Goal: Contribute content: Add original content to the website for others to see

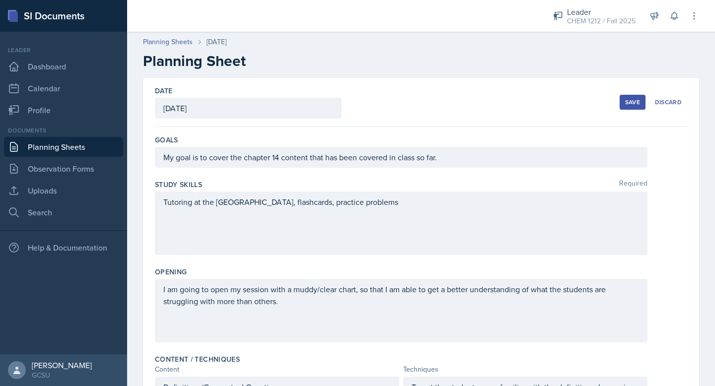
click at [622, 101] on button "Save" at bounding box center [633, 102] width 26 height 15
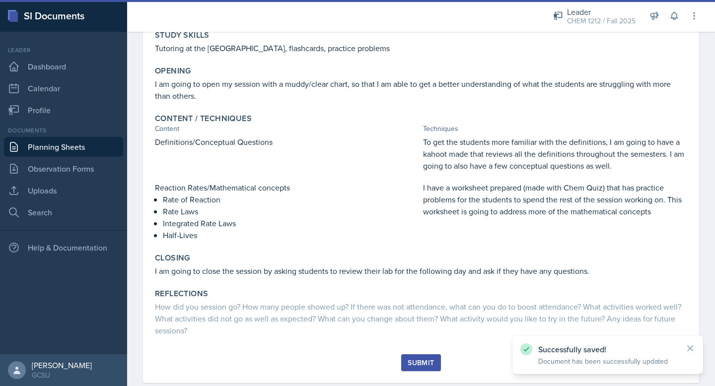
scroll to position [156, 0]
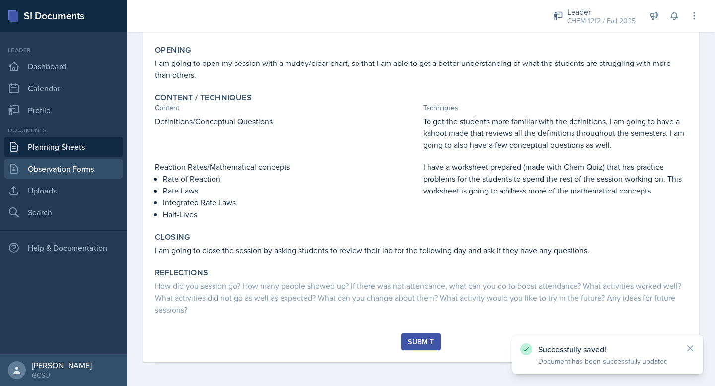
click at [95, 167] on link "Observation Forms" at bounding box center [63, 169] width 119 height 20
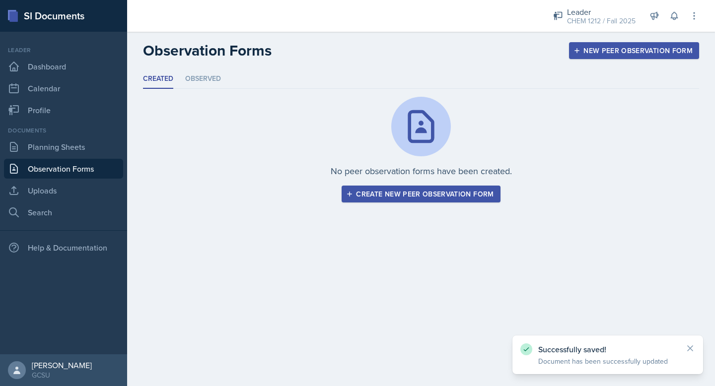
click at [612, 47] on div "New Peer Observation Form" at bounding box center [633, 51] width 117 height 8
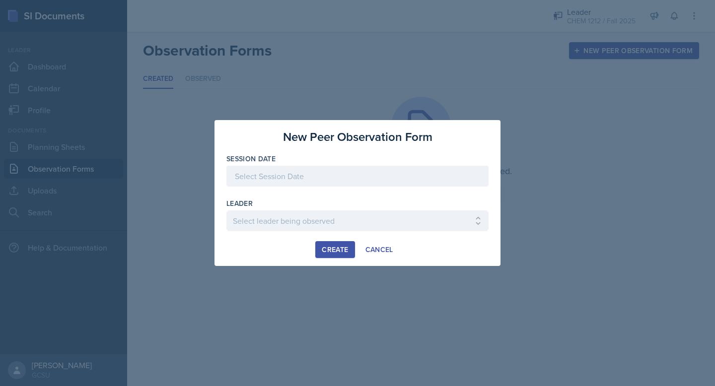
click at [367, 181] on div at bounding box center [357, 176] width 262 height 21
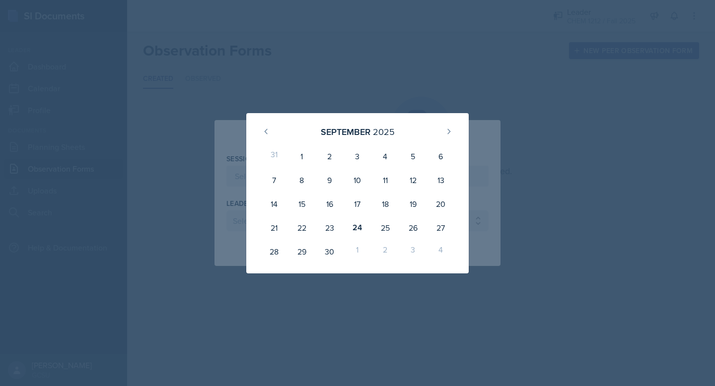
click at [204, 71] on div at bounding box center [357, 193] width 715 height 386
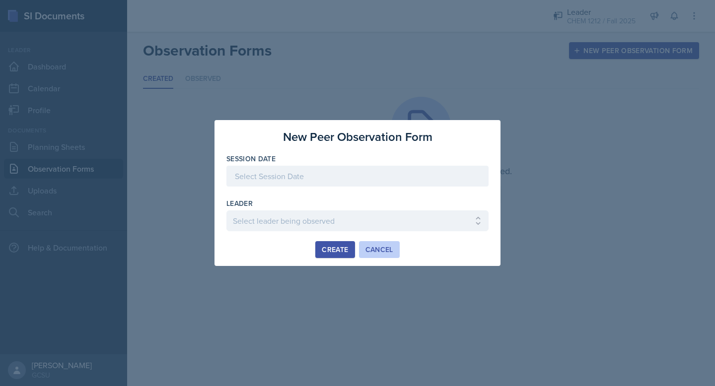
click at [383, 252] on div "Cancel" at bounding box center [379, 250] width 28 height 8
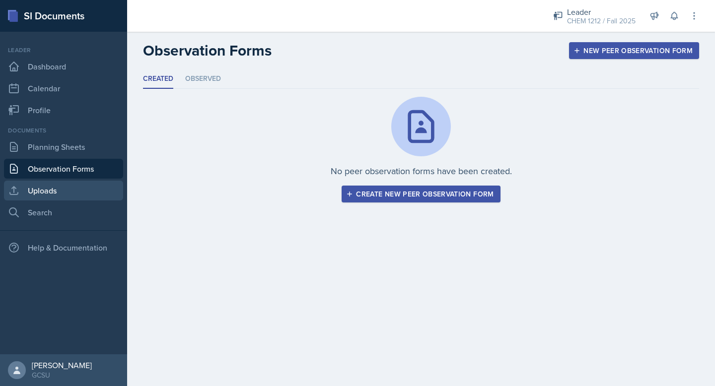
click at [53, 187] on link "Uploads" at bounding box center [63, 191] width 119 height 20
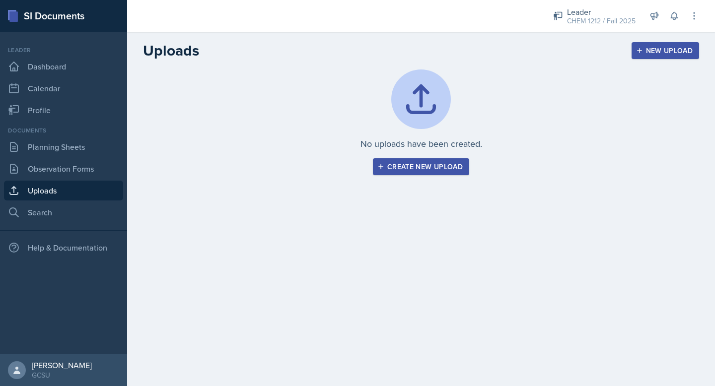
click at [666, 47] on div "New Upload" at bounding box center [665, 51] width 55 height 8
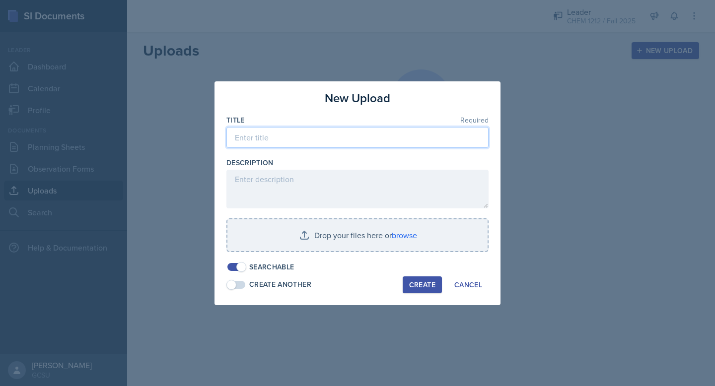
click at [282, 139] on input at bounding box center [357, 137] width 262 height 21
type input "C"
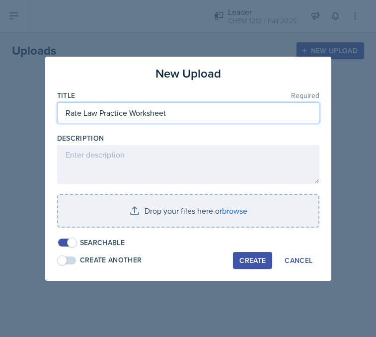
type input "Rate Law Practice Worksheet"
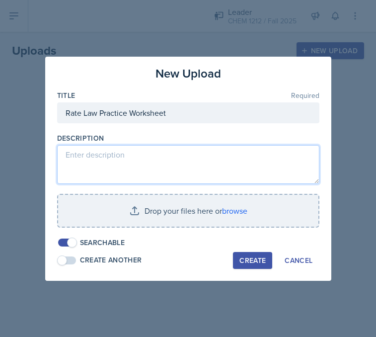
click at [120, 155] on textarea at bounding box center [188, 164] width 262 height 39
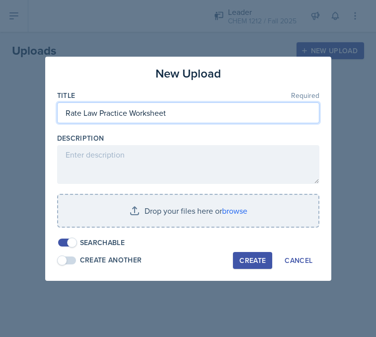
click at [190, 107] on input "Rate Law Practice Worksheet" at bounding box center [188, 112] width 262 height 21
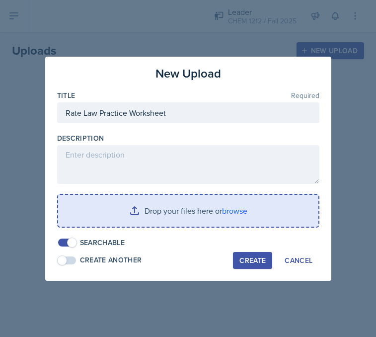
click at [229, 207] on input "file" at bounding box center [188, 211] width 260 height 32
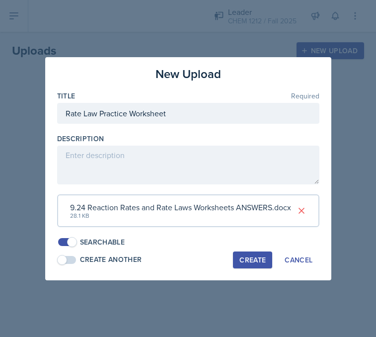
click at [247, 254] on button "Create" at bounding box center [252, 259] width 39 height 17
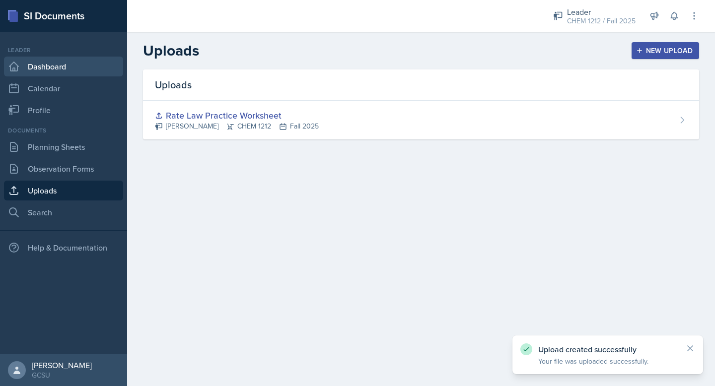
click at [42, 74] on link "Dashboard" at bounding box center [63, 67] width 119 height 20
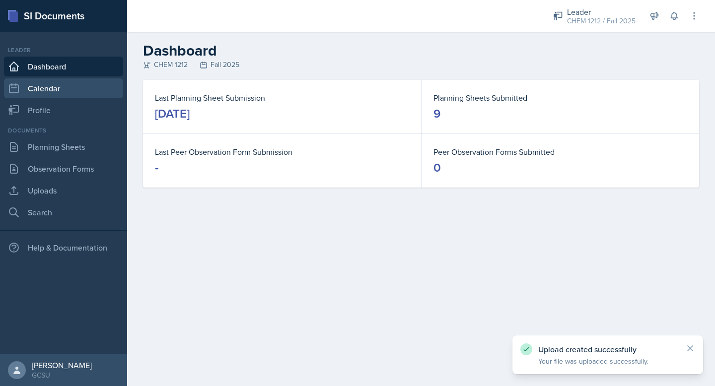
click at [38, 86] on link "Calendar" at bounding box center [63, 88] width 119 height 20
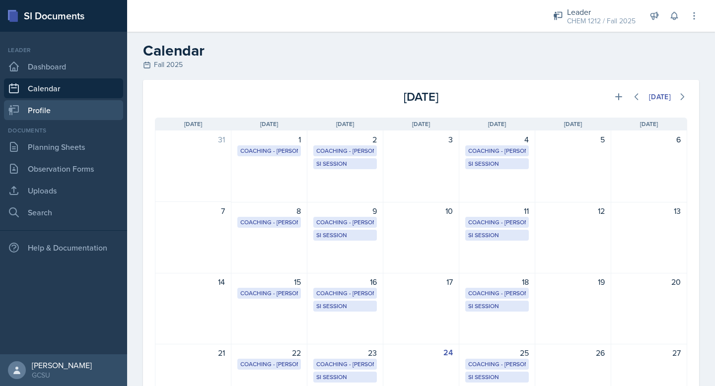
click at [50, 115] on link "Profile" at bounding box center [63, 110] width 119 height 20
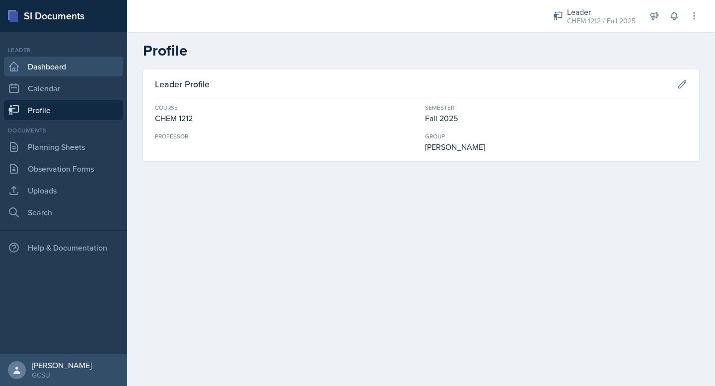
click at [63, 69] on link "Dashboard" at bounding box center [63, 67] width 119 height 20
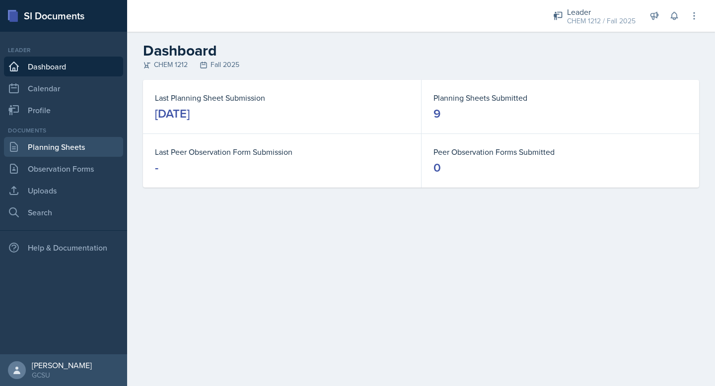
click at [58, 142] on link "Planning Sheets" at bounding box center [63, 147] width 119 height 20
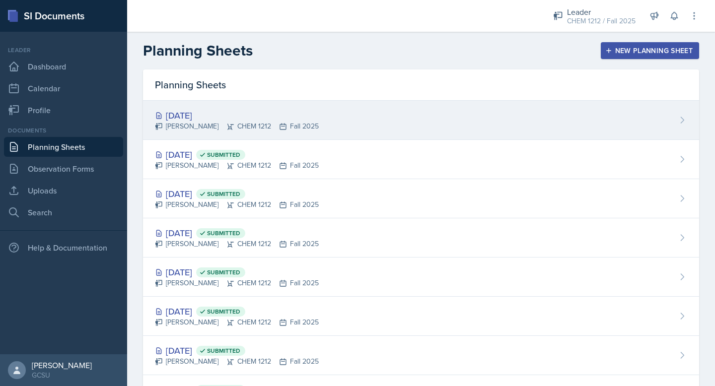
click at [283, 112] on div "[DATE]" at bounding box center [237, 115] width 164 height 13
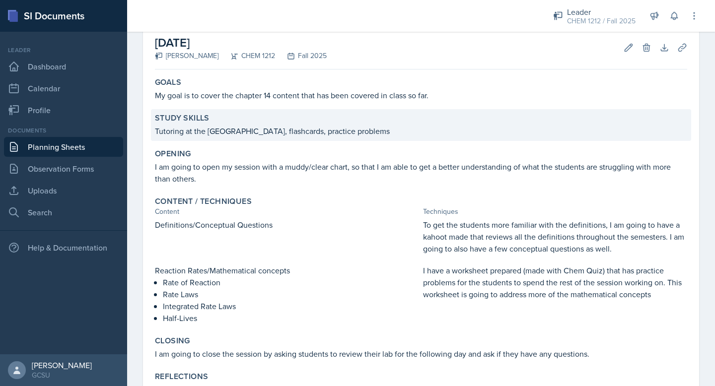
scroll to position [119, 0]
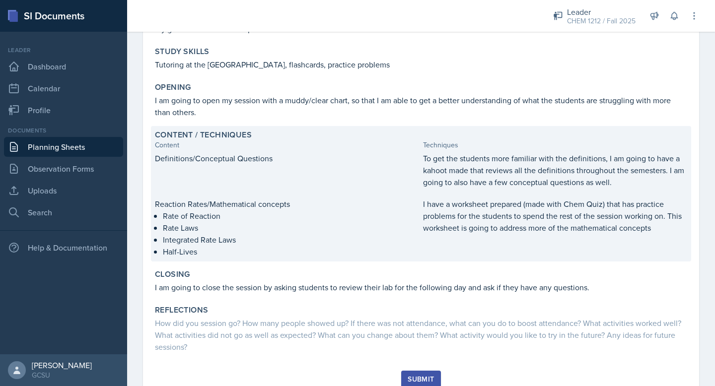
click at [517, 212] on p "I have a worksheet prepared (made with Chem Quiz) that has practice problems fo…" at bounding box center [555, 216] width 264 height 36
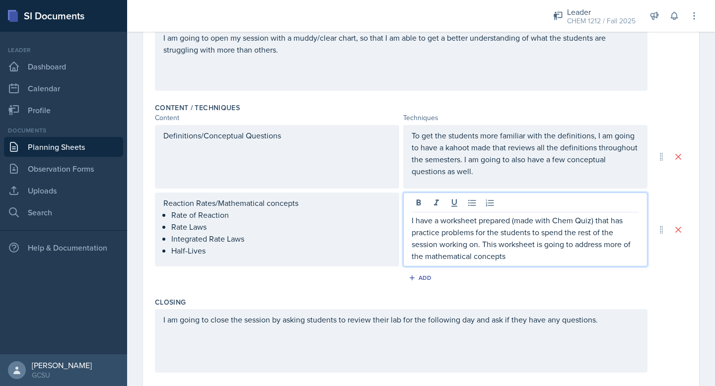
click at [538, 239] on p "I have a worksheet prepared (made with Chem Quiz) that has practice problems fo…" at bounding box center [525, 238] width 227 height 48
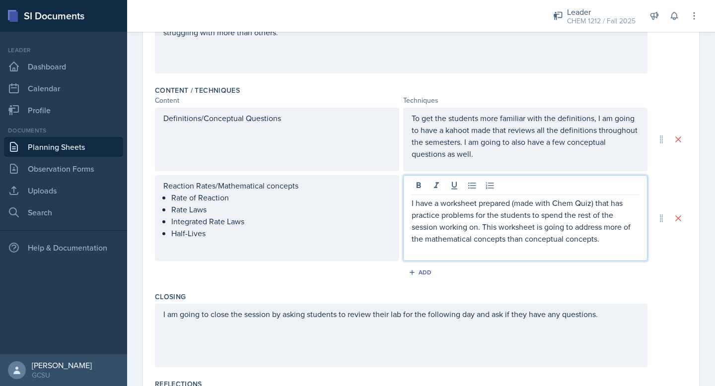
scroll to position [285, 0]
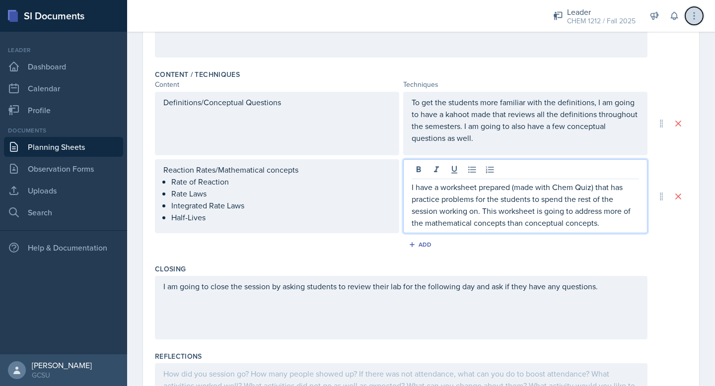
click at [692, 15] on icon at bounding box center [694, 16] width 10 height 10
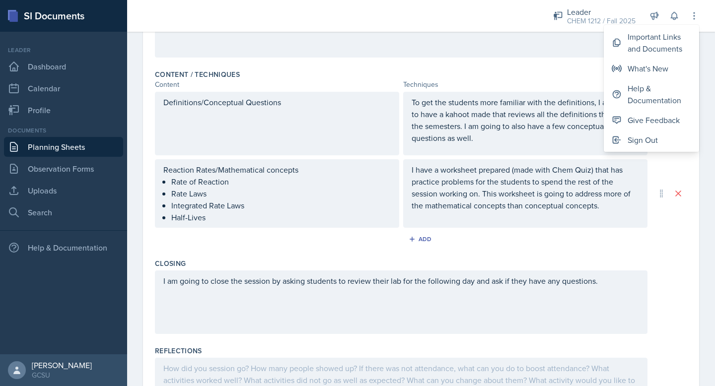
click at [510, 63] on div "Opening I am going to open my session with a muddy/clear chart, so that I am ab…" at bounding box center [421, 21] width 532 height 87
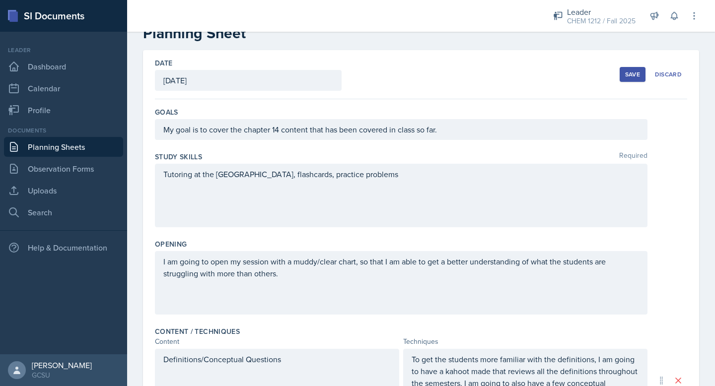
scroll to position [0, 0]
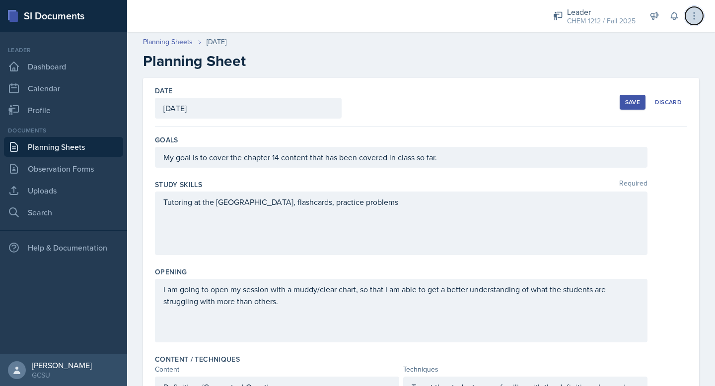
click at [692, 11] on icon at bounding box center [694, 16] width 10 height 10
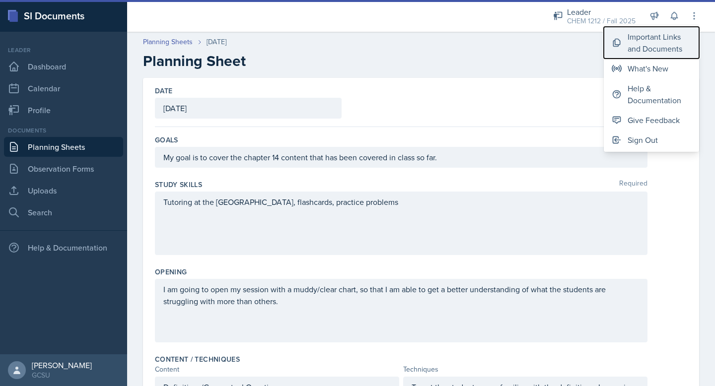
click at [632, 44] on div "Important Links and Documents" at bounding box center [660, 43] width 64 height 24
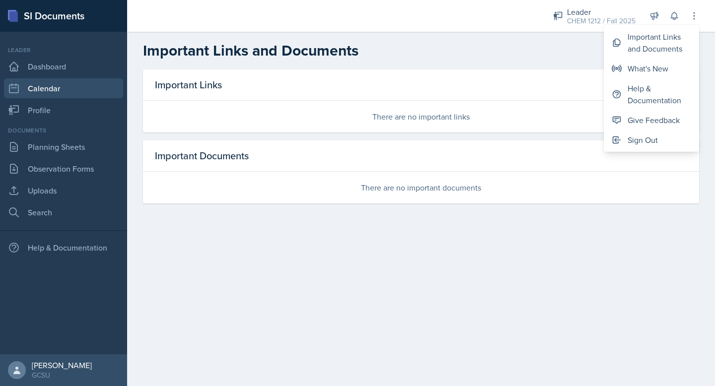
click at [34, 92] on link "Calendar" at bounding box center [63, 88] width 119 height 20
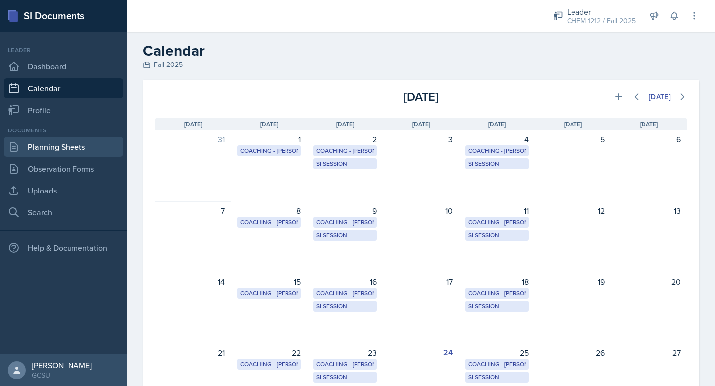
click at [52, 148] on link "Planning Sheets" at bounding box center [63, 147] width 119 height 20
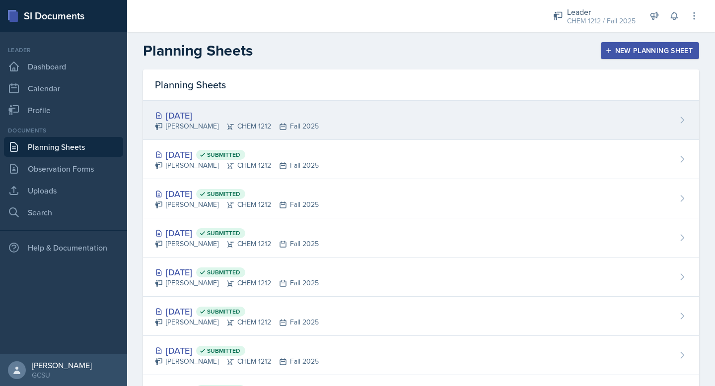
click at [417, 117] on div "[DATE] [PERSON_NAME] CHEM 1212 Fall 2025" at bounding box center [421, 120] width 556 height 39
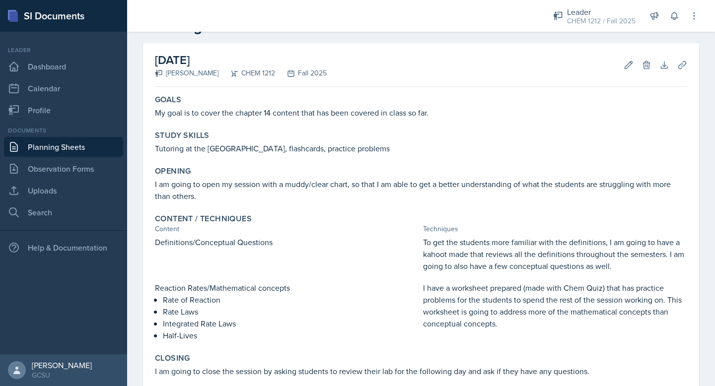
scroll to position [36, 0]
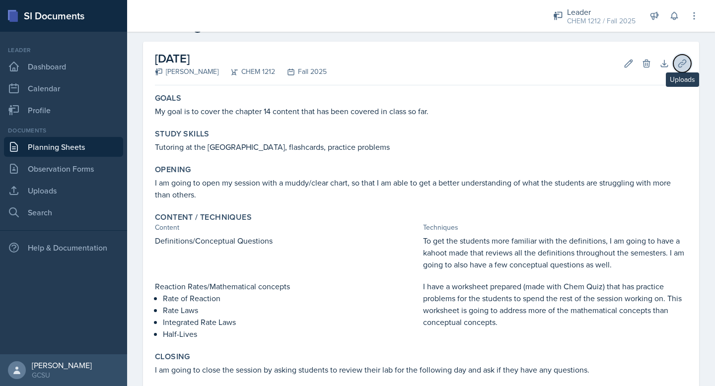
click at [683, 61] on icon at bounding box center [682, 64] width 10 height 10
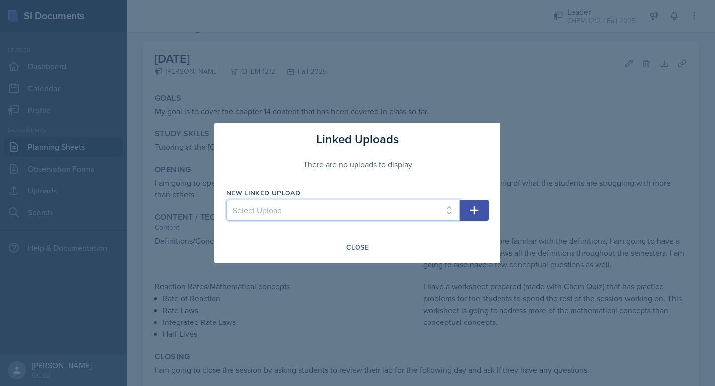
click at [386, 212] on select "Select Upload Rate Law Practice Worksheet" at bounding box center [342, 210] width 233 height 21
select select "dbbef185-2746-4c04-8f64-b4c35cdab71e"
click at [226, 200] on select "Select Upload Rate Law Practice Worksheet" at bounding box center [342, 210] width 233 height 21
click at [482, 211] on button "button" at bounding box center [474, 210] width 29 height 21
select select
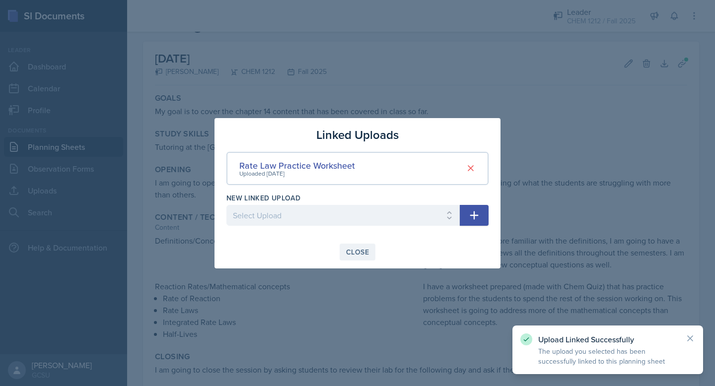
click at [354, 246] on button "Close" at bounding box center [358, 252] width 36 height 17
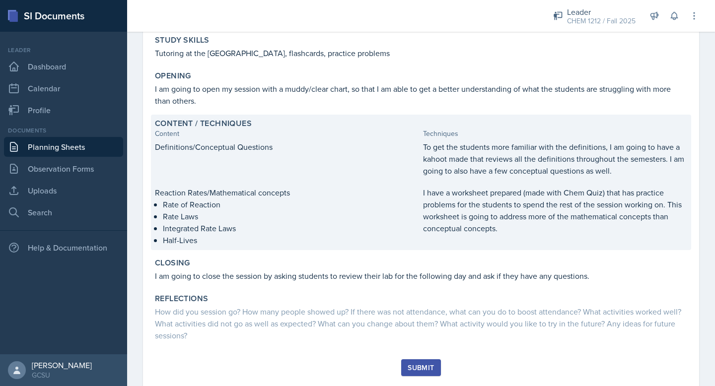
scroll to position [0, 0]
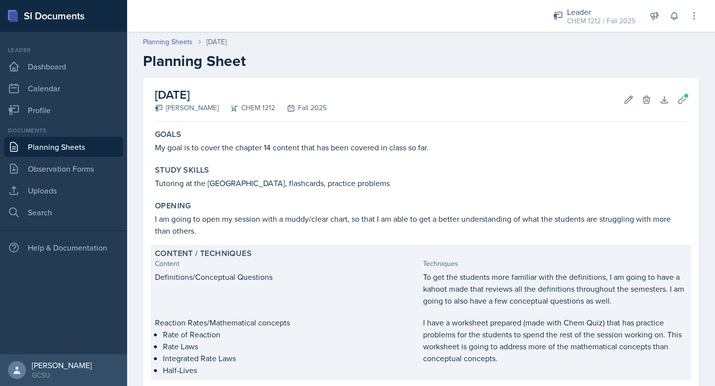
click at [514, 278] on p "To get the students more familiar with the definitions, I am going to have a ka…" at bounding box center [555, 289] width 264 height 36
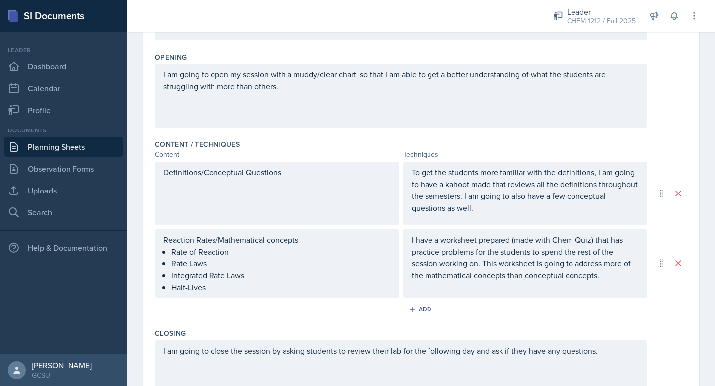
click at [481, 217] on div "To get the students more familiar with the definitions, I am going to have a ka…" at bounding box center [525, 194] width 244 height 64
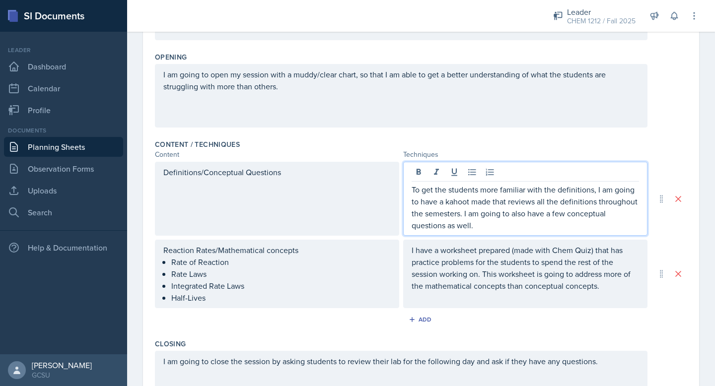
scroll to position [232, 0]
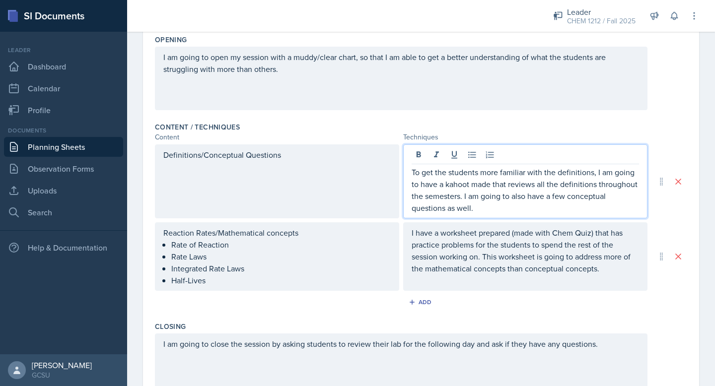
click at [503, 210] on p "To get the students more familiar with the definitions, I am going to have a ka…" at bounding box center [525, 190] width 227 height 48
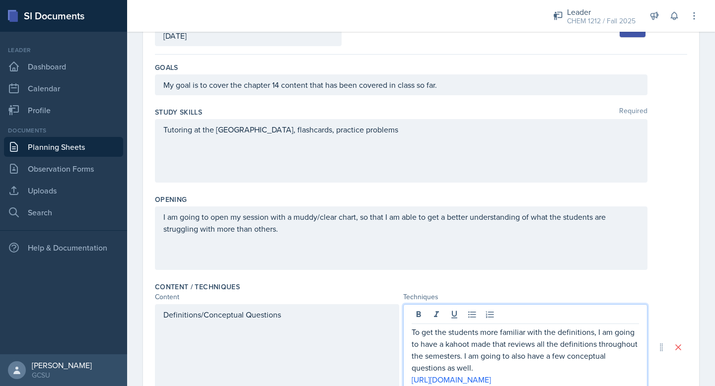
scroll to position [0, 0]
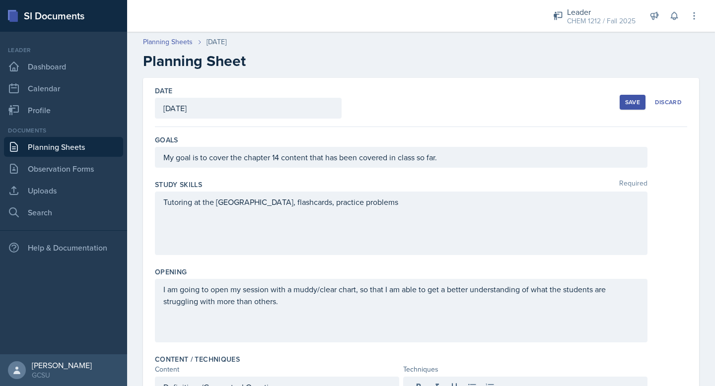
click at [629, 104] on div "Save" at bounding box center [632, 102] width 15 height 8
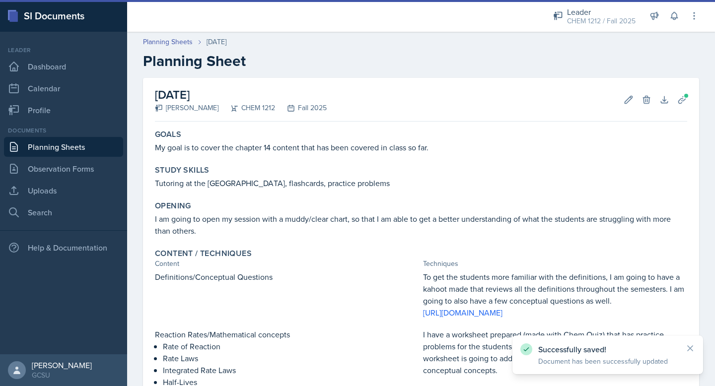
scroll to position [180, 0]
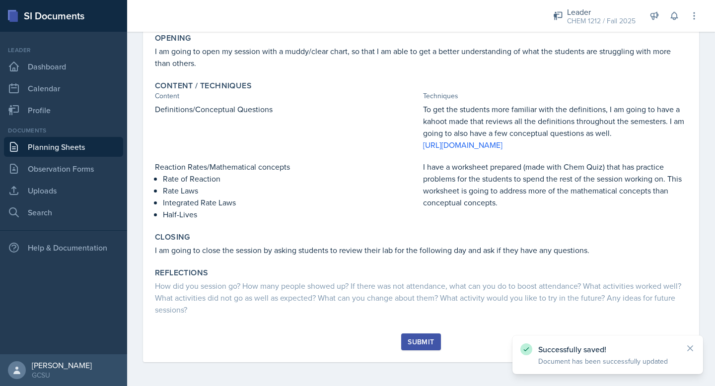
click at [416, 345] on div "Submit" at bounding box center [421, 342] width 26 height 8
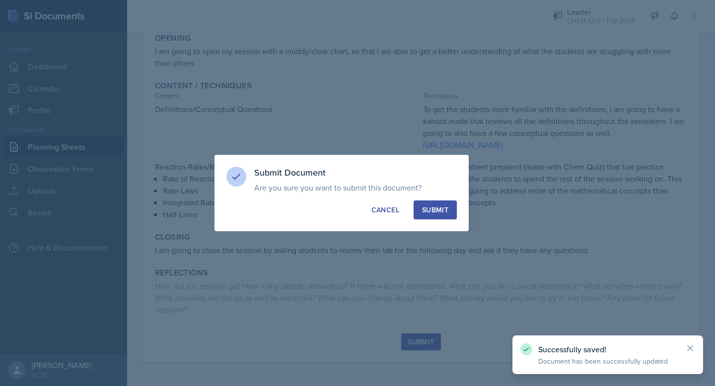
click at [429, 212] on div "Submit" at bounding box center [435, 210] width 26 height 10
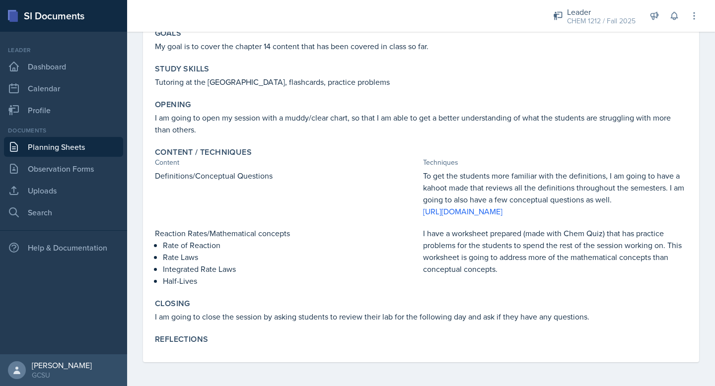
scroll to position [113, 0]
